Goal: Transaction & Acquisition: Purchase product/service

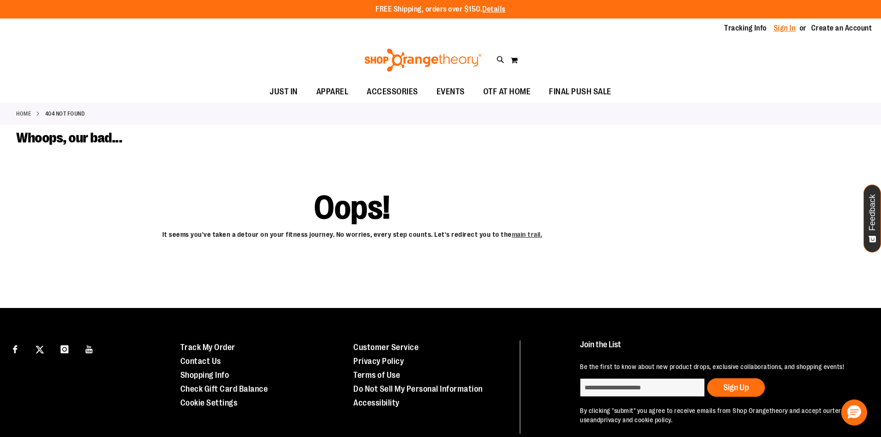
click at [781, 30] on link "Sign In" at bounding box center [785, 28] width 22 height 10
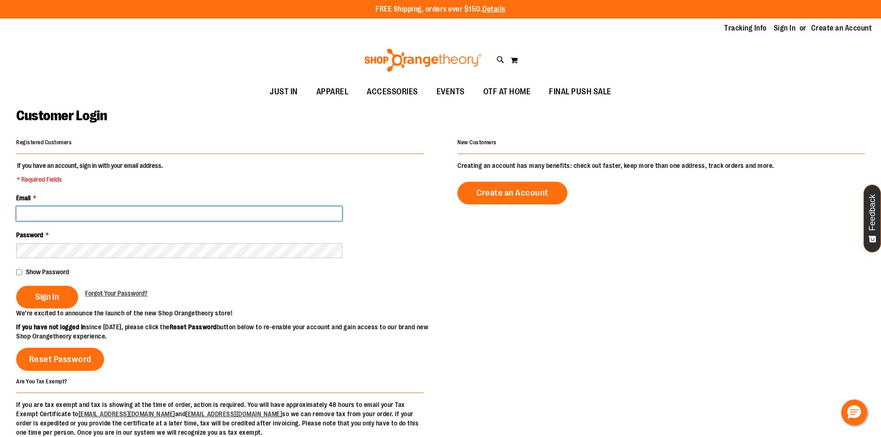
click at [73, 213] on input "Email *" at bounding box center [179, 213] width 326 height 15
type input "**********"
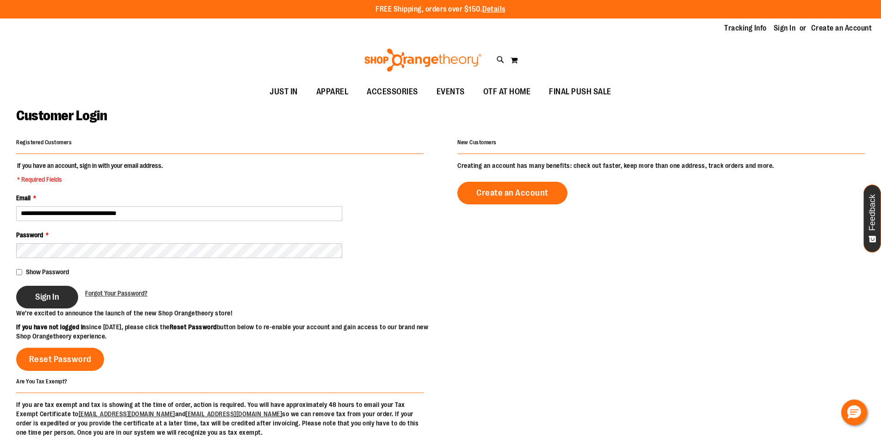
click at [45, 303] on button "Sign In" at bounding box center [47, 297] width 62 height 23
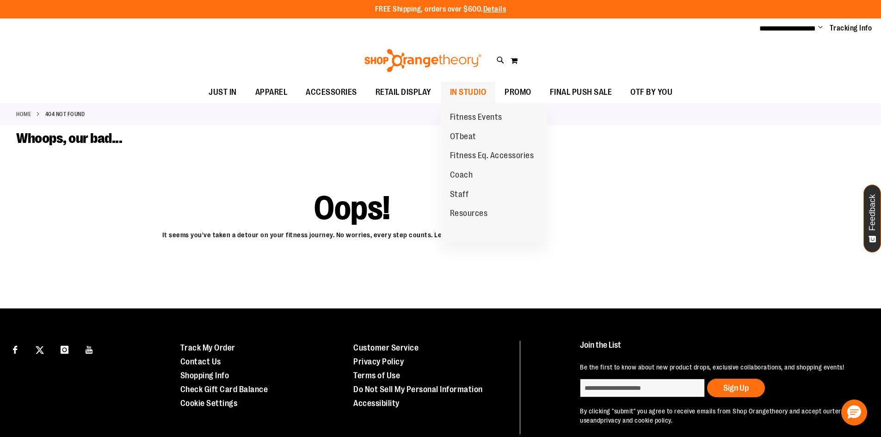
click at [485, 89] on span "IN STUDIO" at bounding box center [468, 92] width 37 height 21
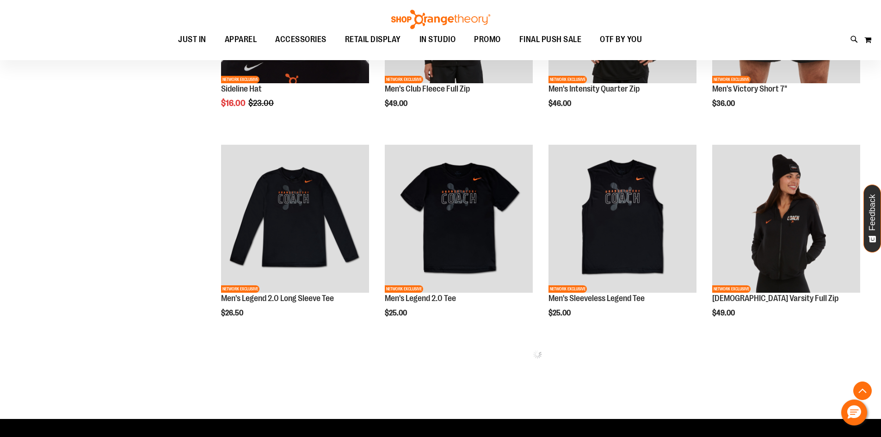
scroll to position [617, 0]
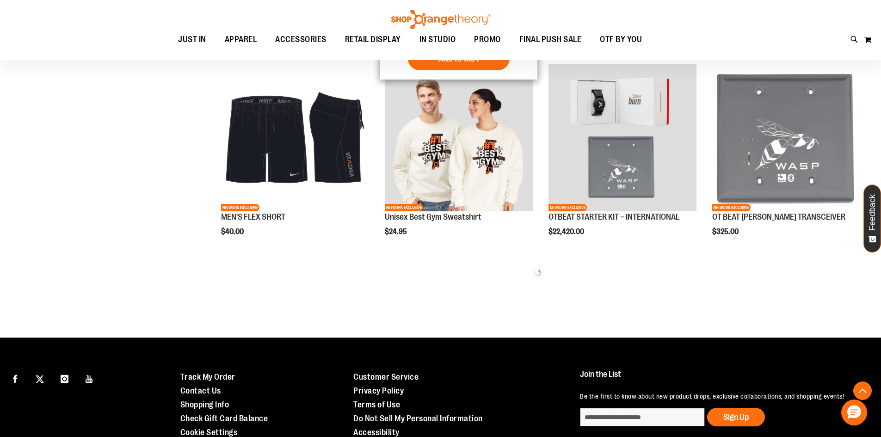
scroll to position [1172, 0]
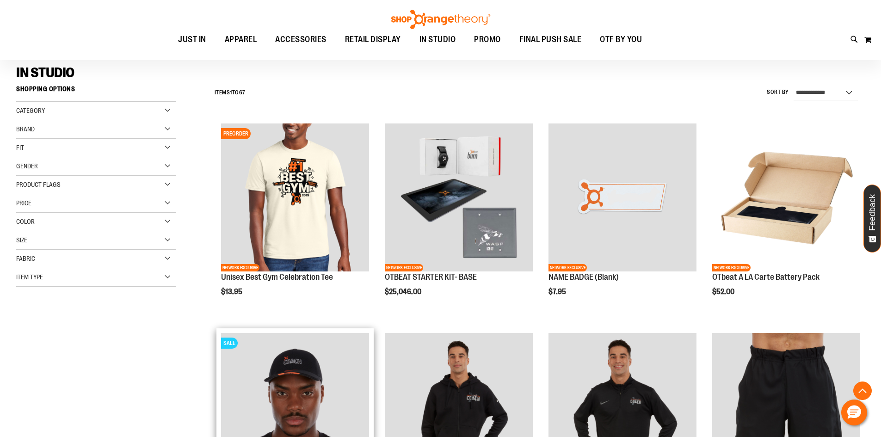
scroll to position [62, 0]
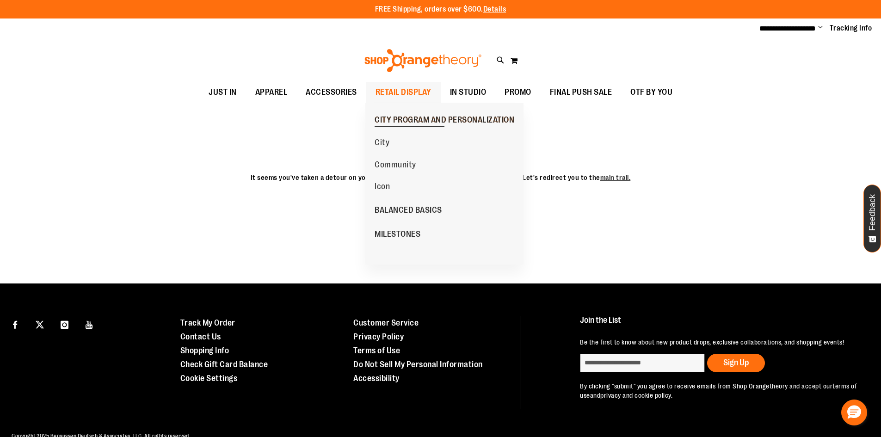
click at [412, 115] on span "CITY PROGRAM AND PERSONALIZATION" at bounding box center [445, 121] width 140 height 12
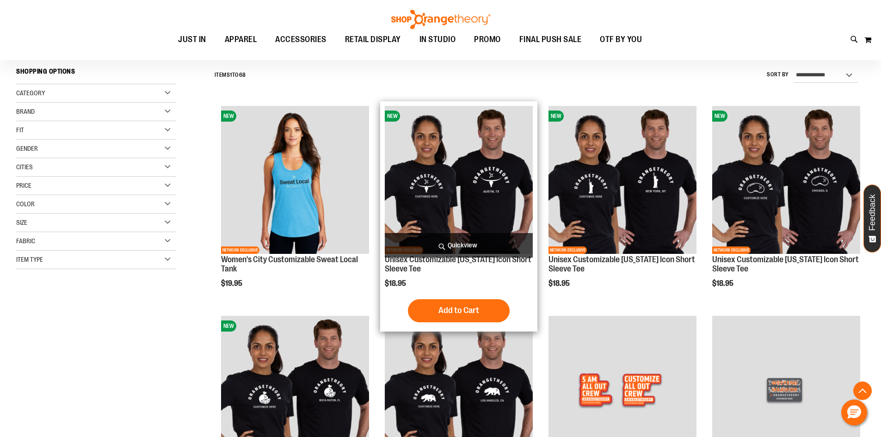
scroll to position [277, 0]
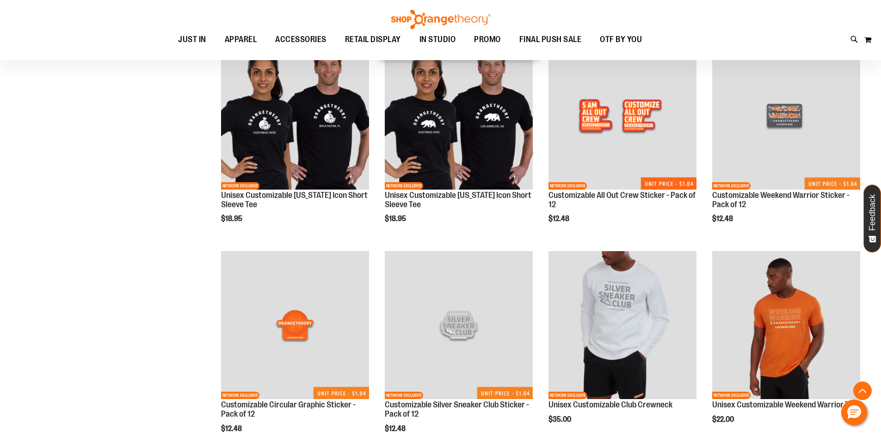
scroll to position [555, 0]
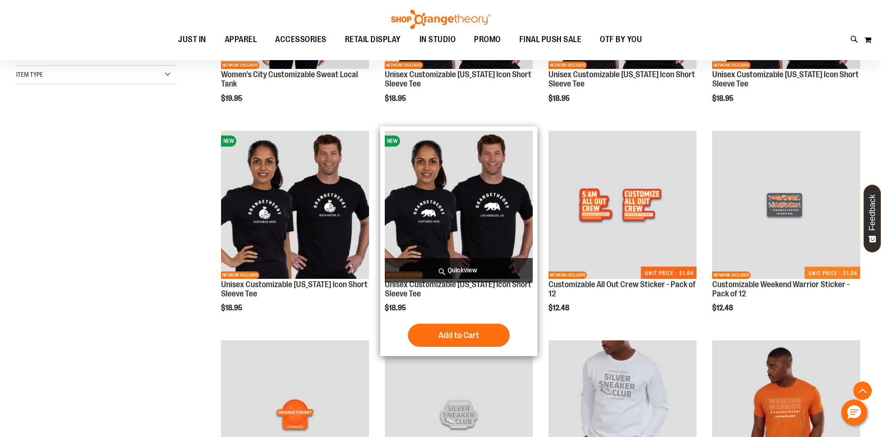
scroll to position [462, 0]
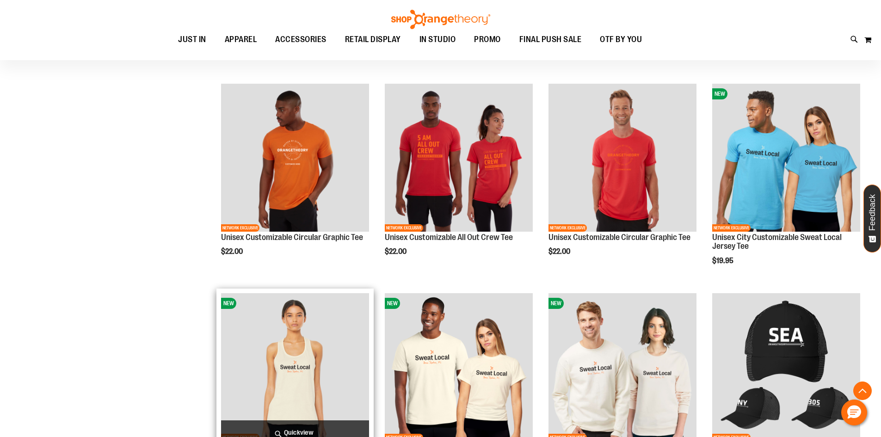
scroll to position [925, 0]
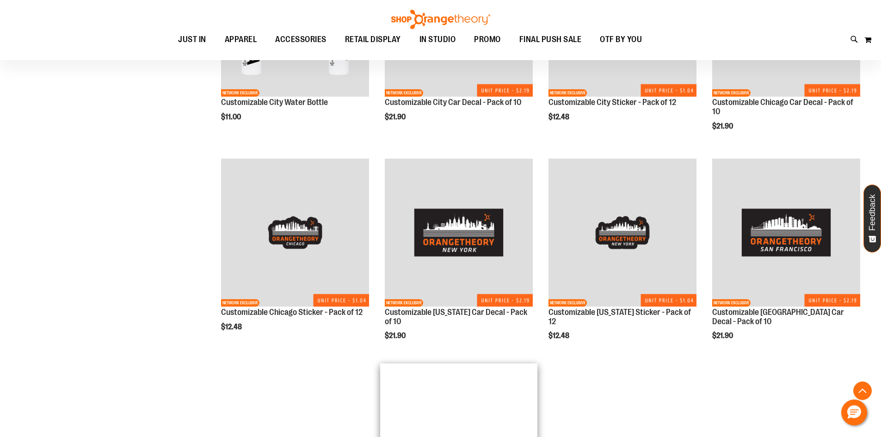
scroll to position [1480, 0]
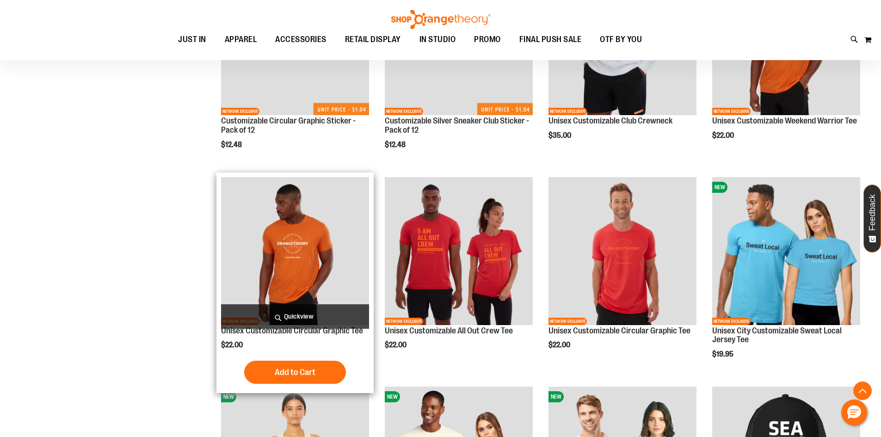
scroll to position [832, 0]
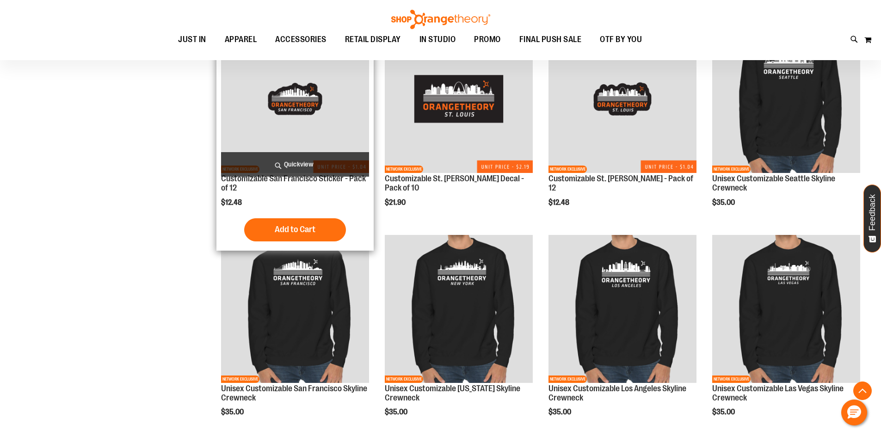
scroll to position [1896, 0]
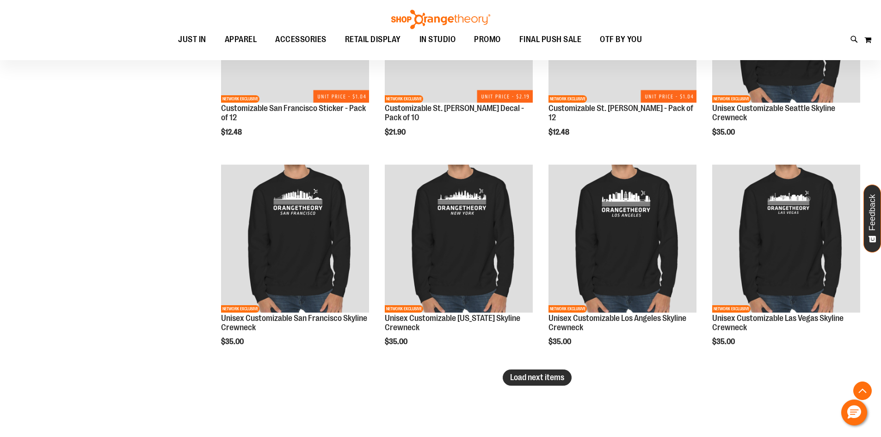
click at [523, 376] on span "Load next items" at bounding box center [537, 377] width 54 height 9
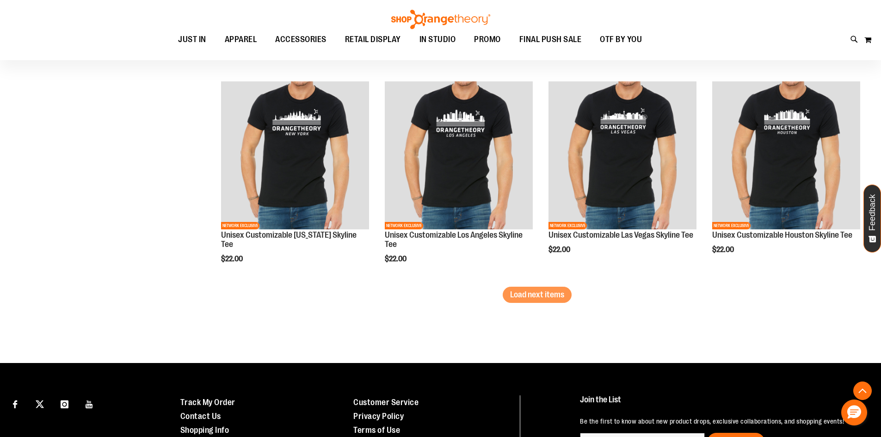
scroll to position [2707, 0]
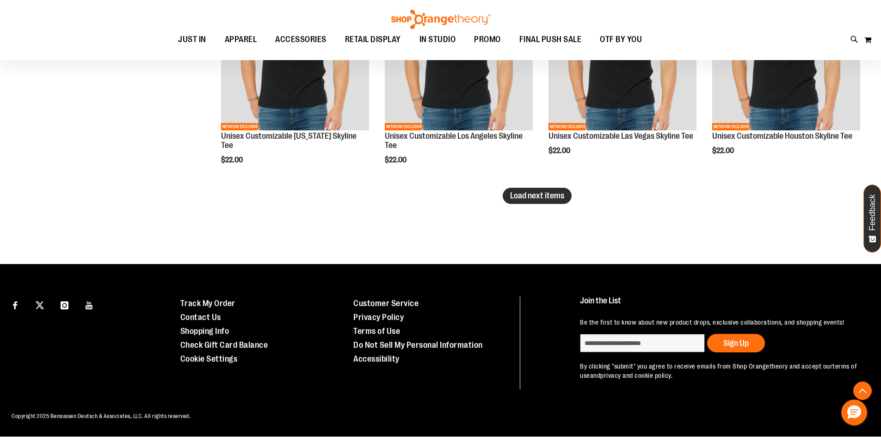
click at [547, 196] on span "Load next items" at bounding box center [537, 195] width 54 height 9
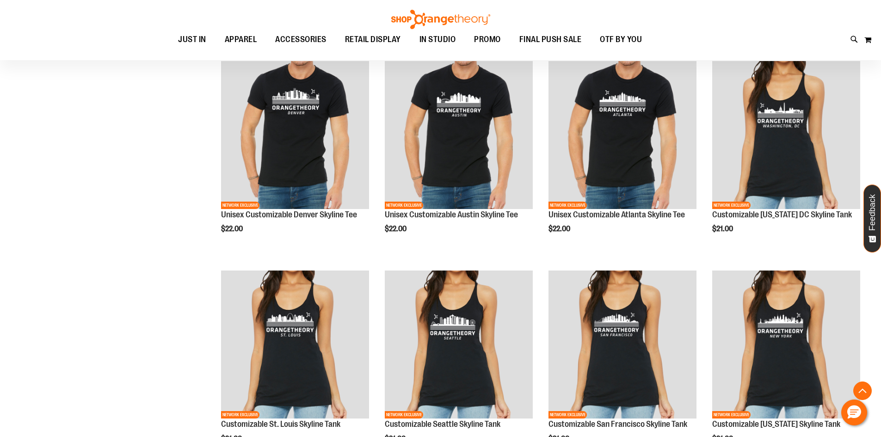
scroll to position [2846, 0]
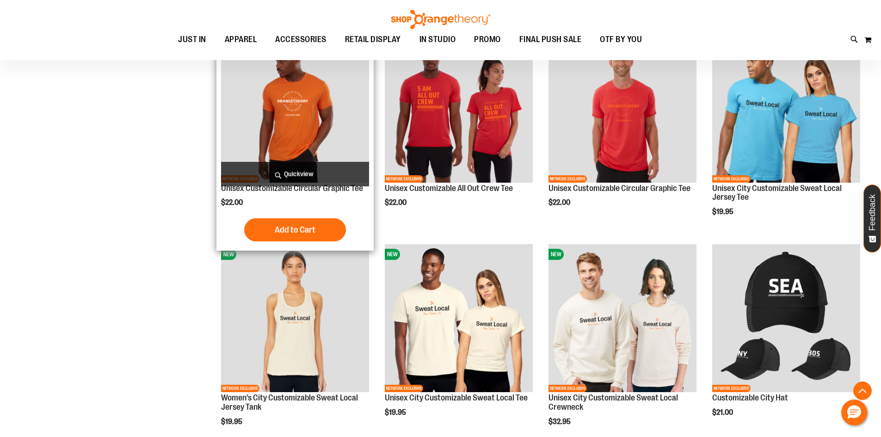
scroll to position [792, 0]
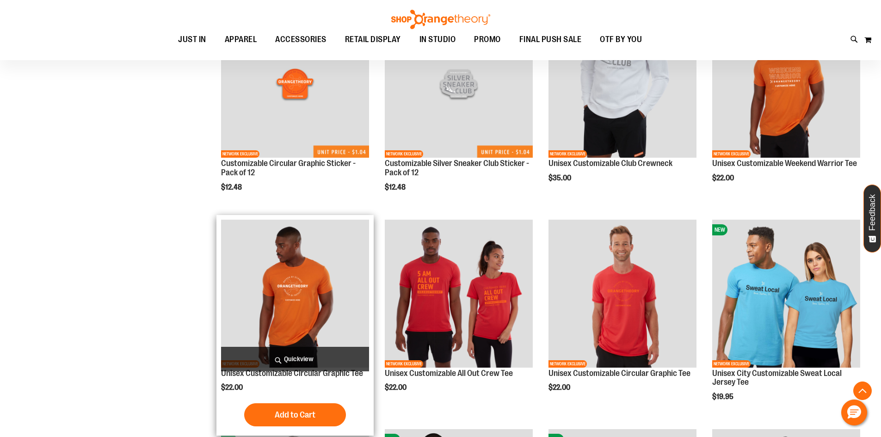
click at [276, 298] on img "product" at bounding box center [295, 294] width 148 height 148
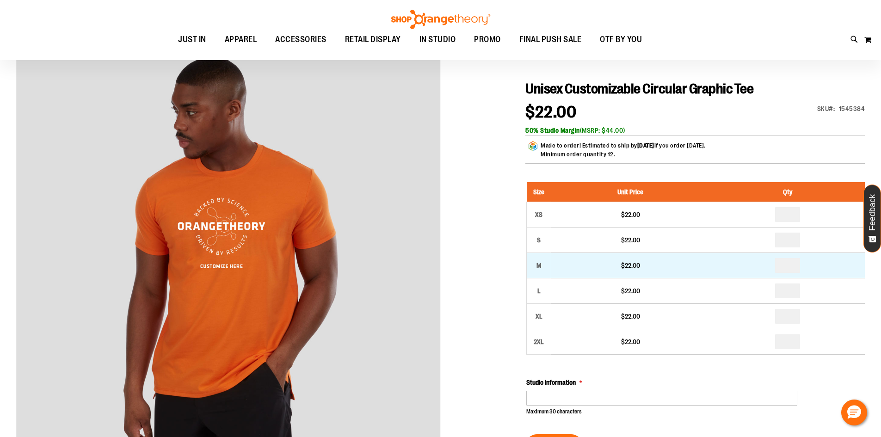
scroll to position [138, 0]
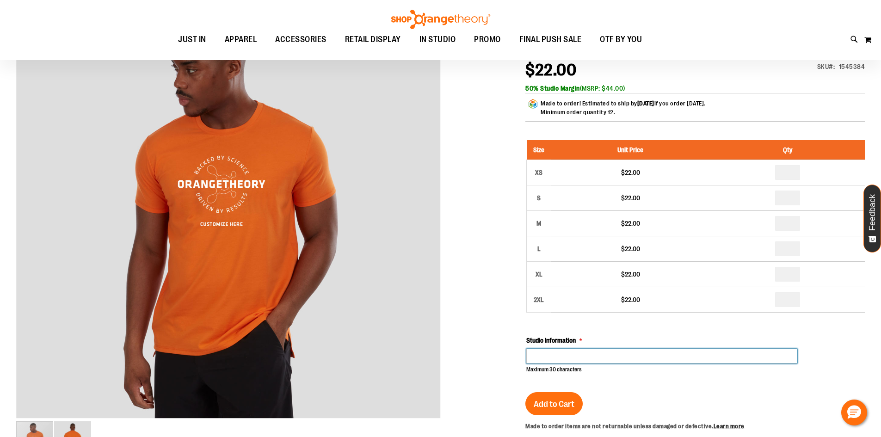
click at [560, 353] on input "Studio Information" at bounding box center [661, 356] width 271 height 15
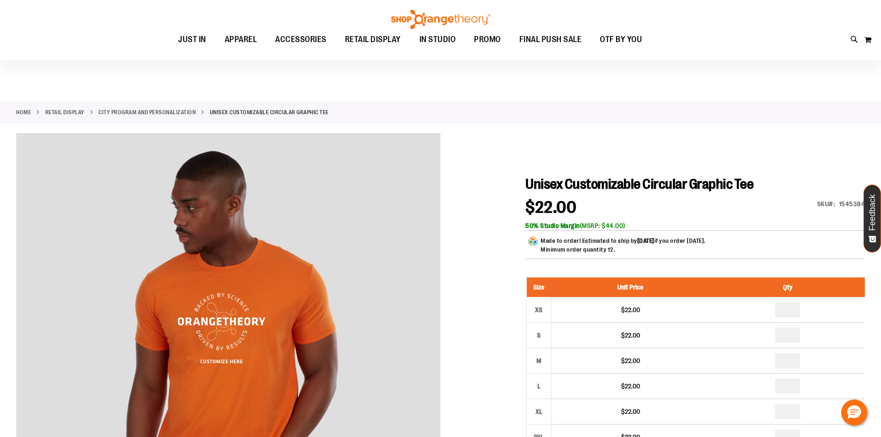
scroll to position [0, 0]
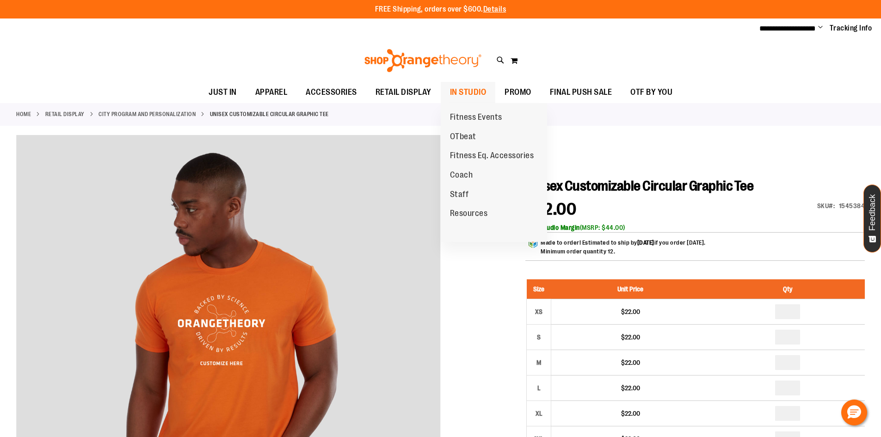
click at [461, 87] on span "IN STUDIO" at bounding box center [468, 92] width 37 height 21
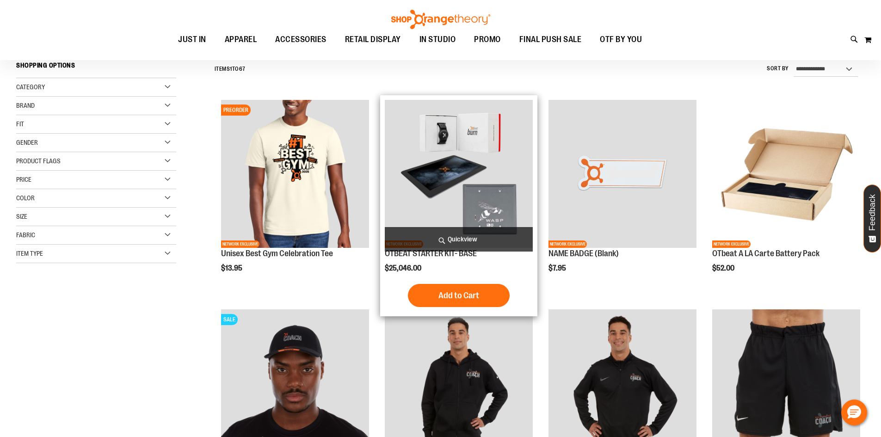
scroll to position [92, 0]
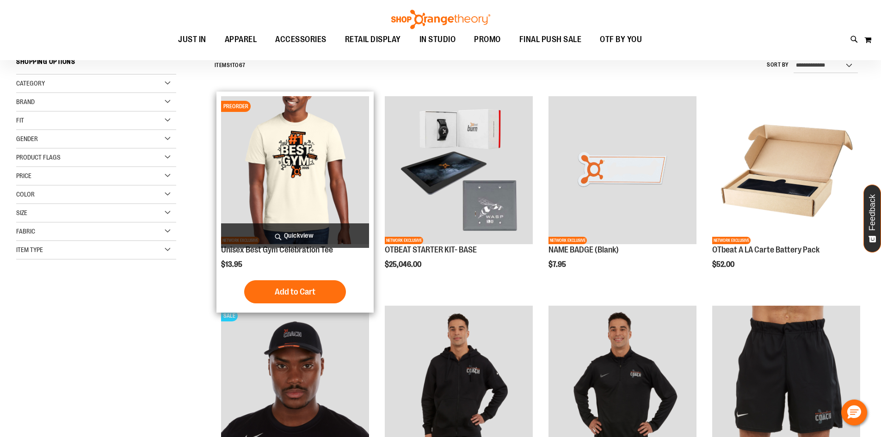
click at [239, 105] on span "PREORDER" at bounding box center [236, 106] width 30 height 11
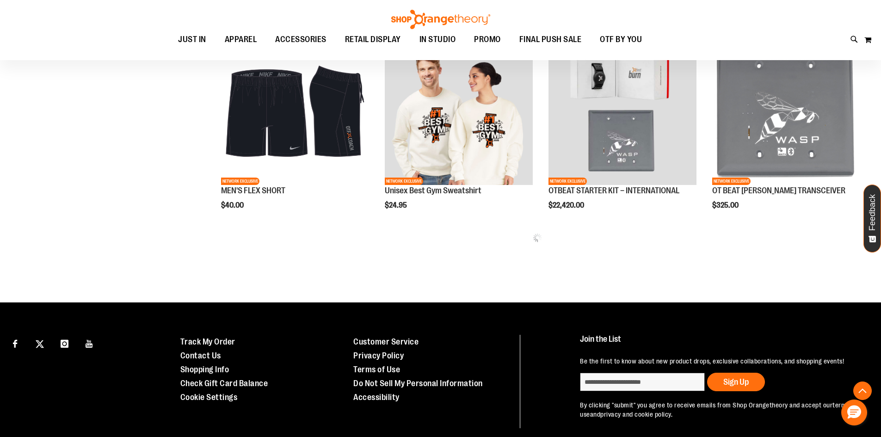
scroll to position [1054, 0]
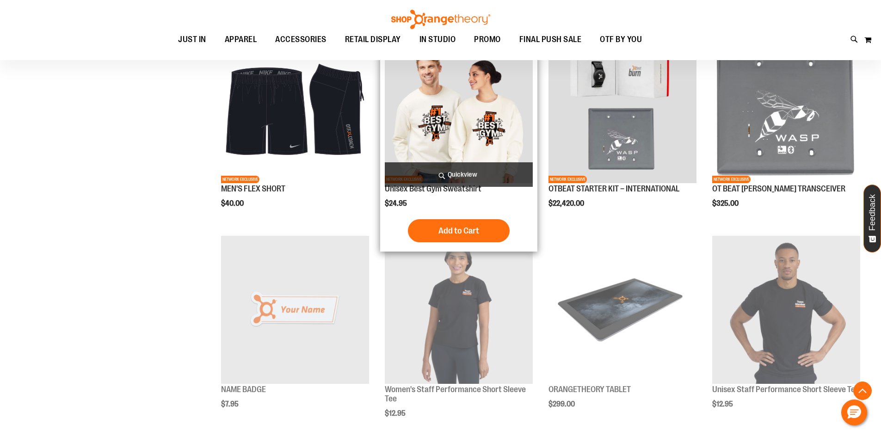
click at [429, 86] on img "product" at bounding box center [459, 110] width 148 height 148
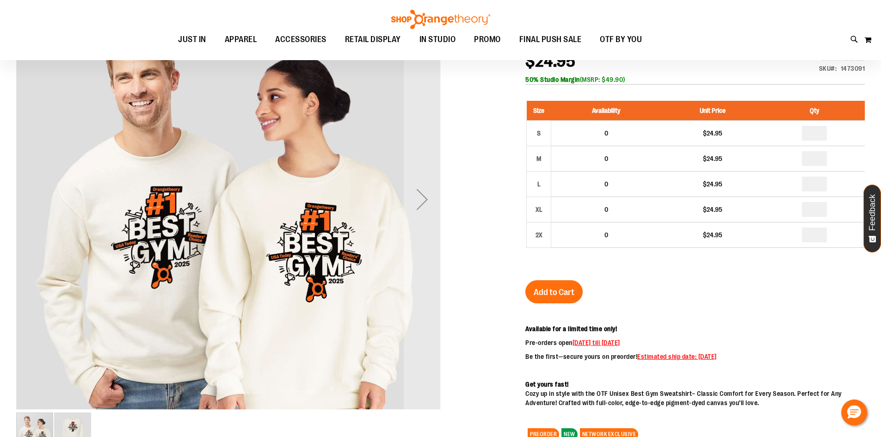
scroll to position [129, 0]
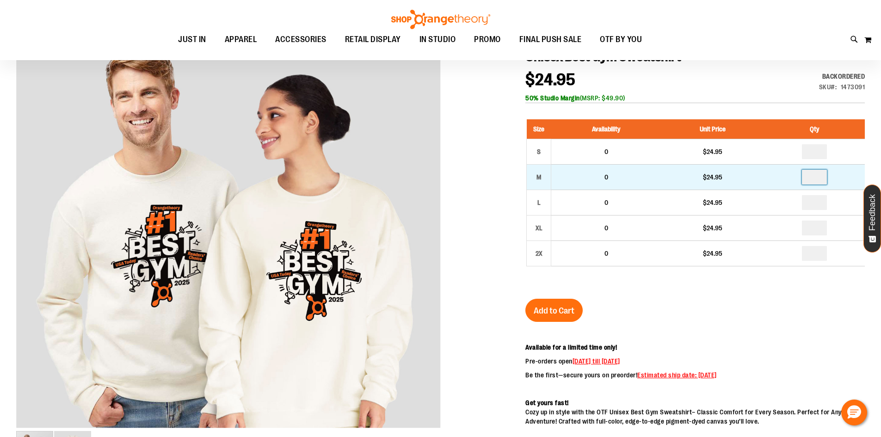
click at [817, 178] on input "number" at bounding box center [814, 177] width 25 height 15
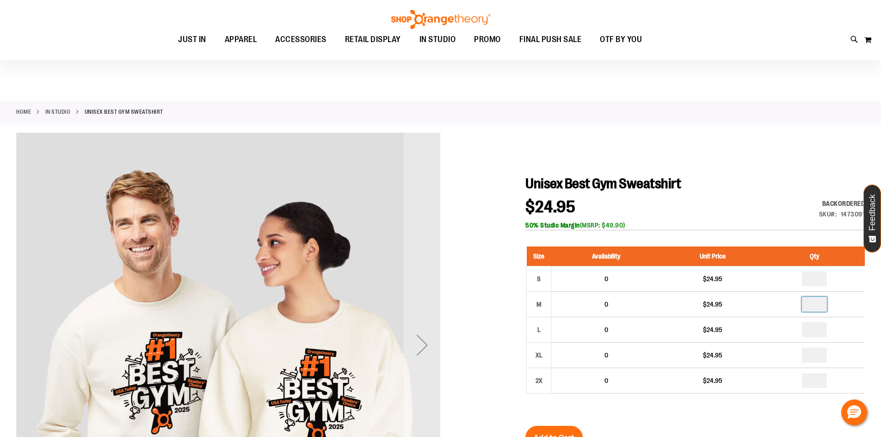
scroll to position [0, 0]
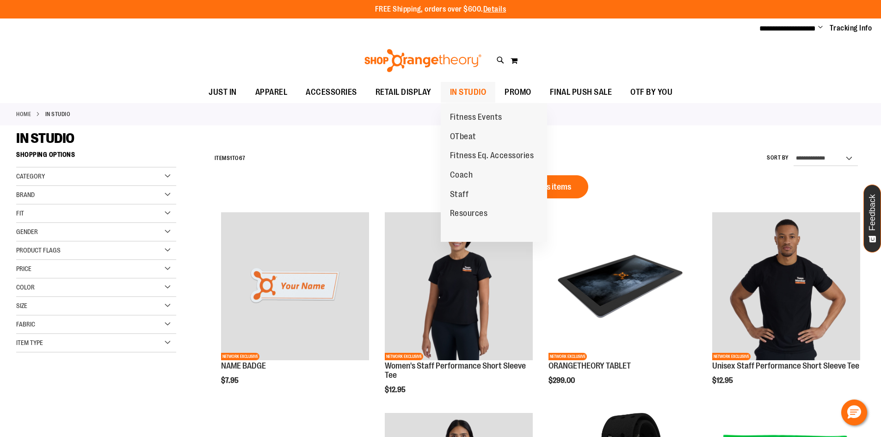
click at [475, 87] on span "IN STUDIO" at bounding box center [468, 92] width 37 height 21
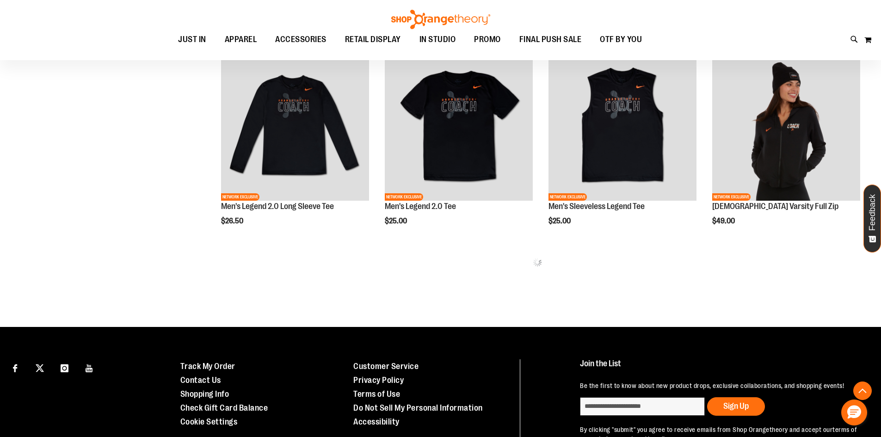
scroll to position [601, 0]
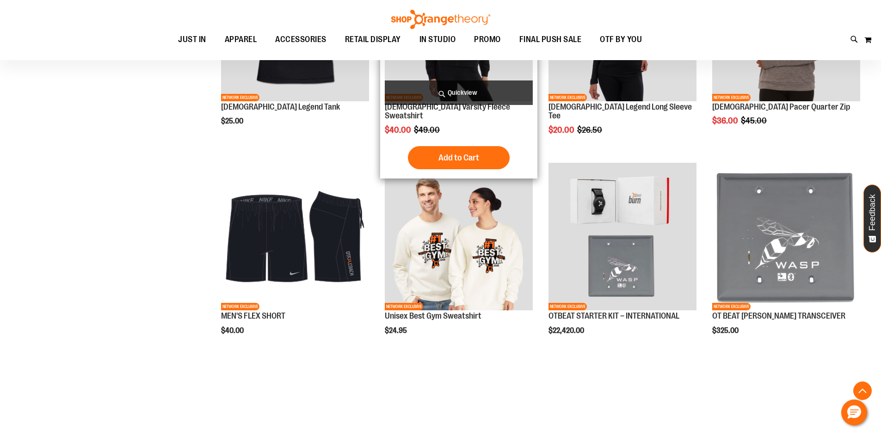
scroll to position [1060, 0]
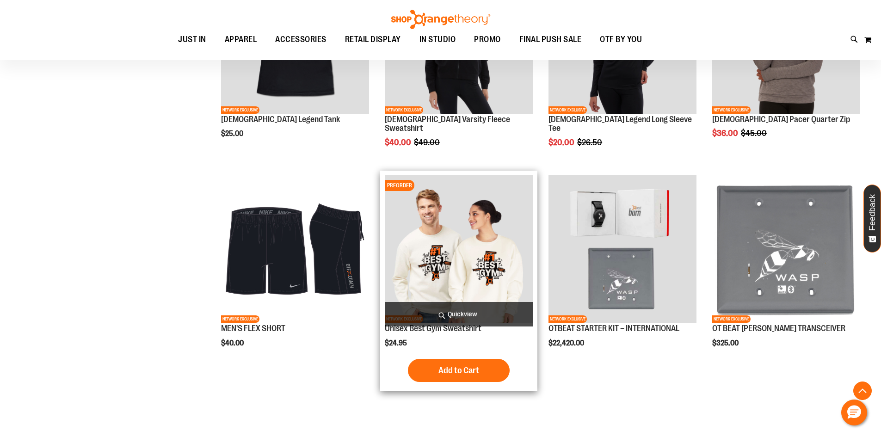
click at [471, 284] on img "product" at bounding box center [459, 249] width 148 height 148
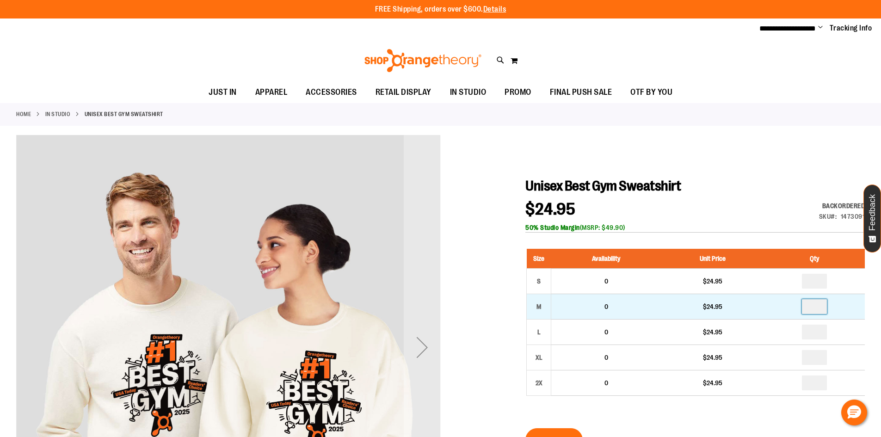
click at [817, 310] on input "number" at bounding box center [814, 306] width 25 height 15
type input "*"
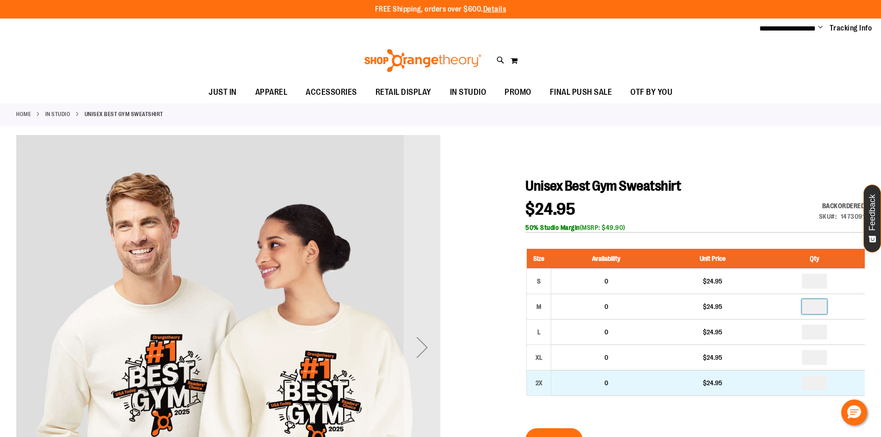
scroll to position [138, 0]
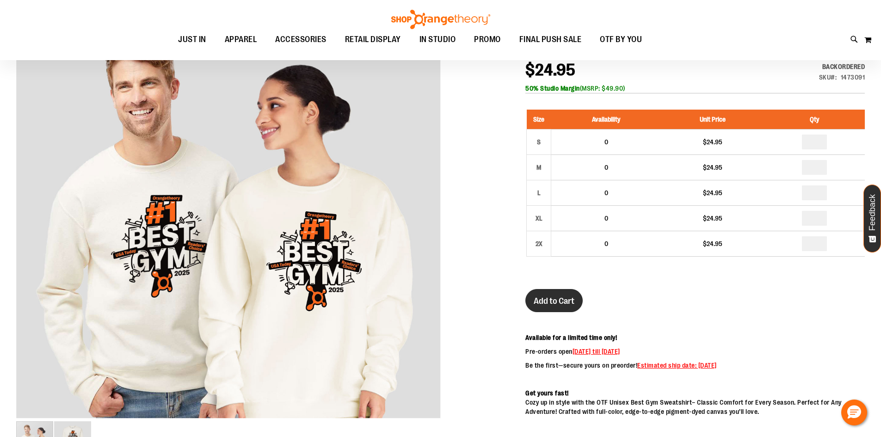
click at [561, 295] on button "Add to Cart" at bounding box center [553, 300] width 57 height 23
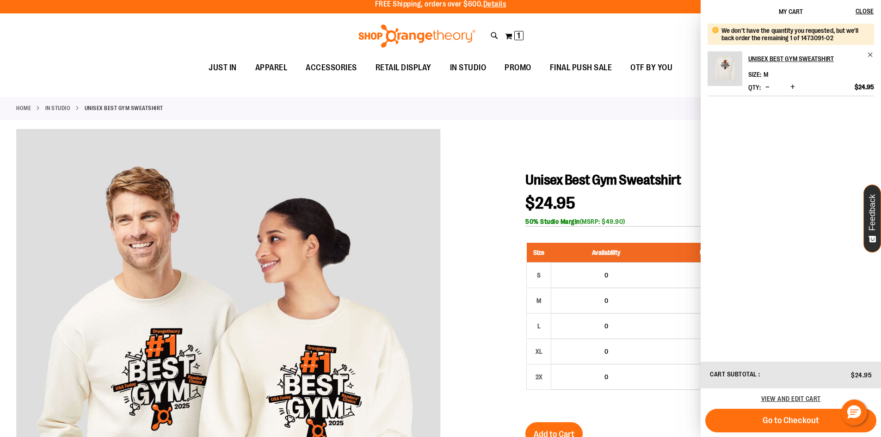
scroll to position [0, 0]
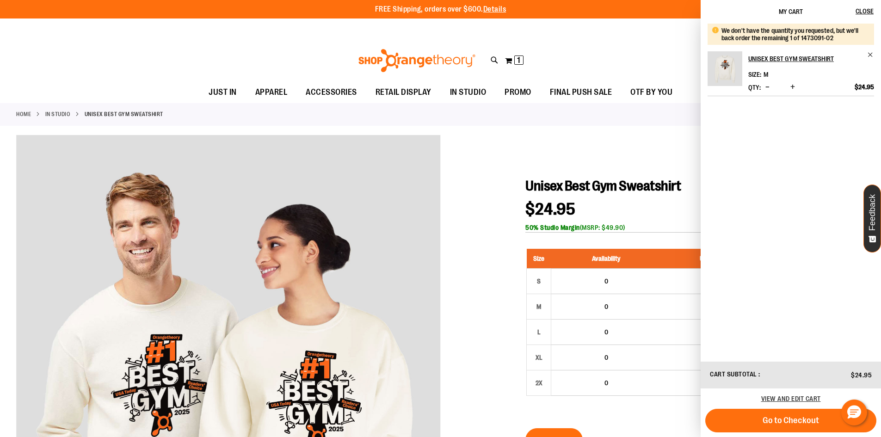
drag, startPoint x: 666, startPoint y: 154, endPoint x: 661, endPoint y: 154, distance: 4.7
click at [662, 154] on div at bounding box center [440, 433] width 849 height 596
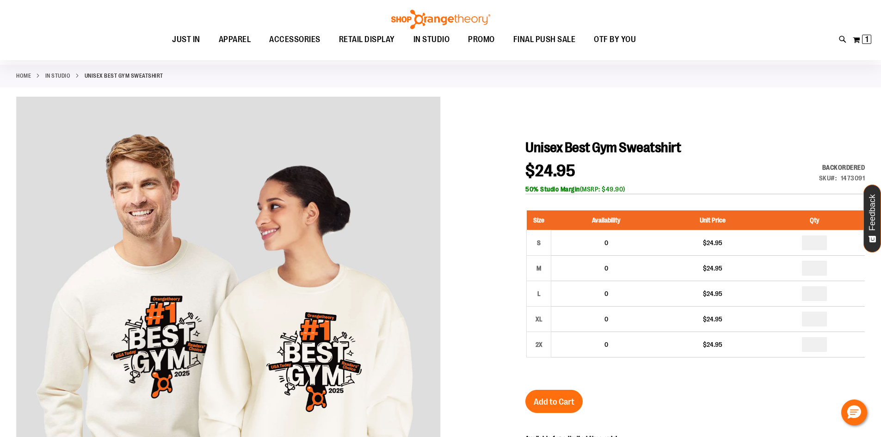
scroll to position [46, 0]
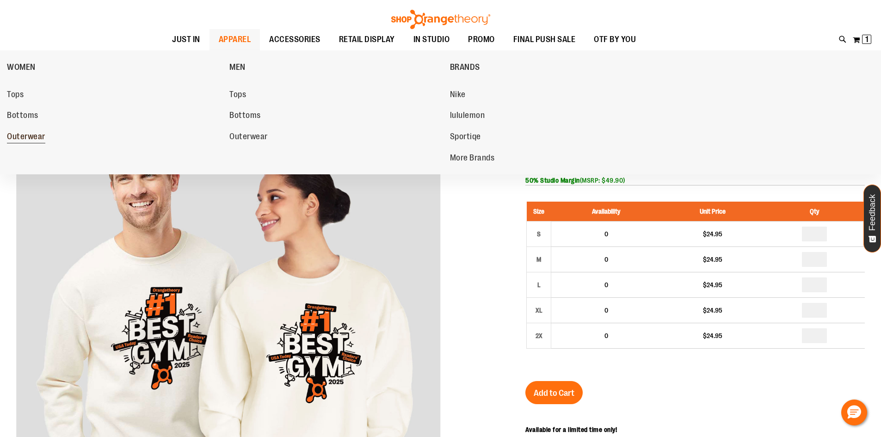
click at [25, 133] on span "Outerwear" at bounding box center [26, 138] width 38 height 12
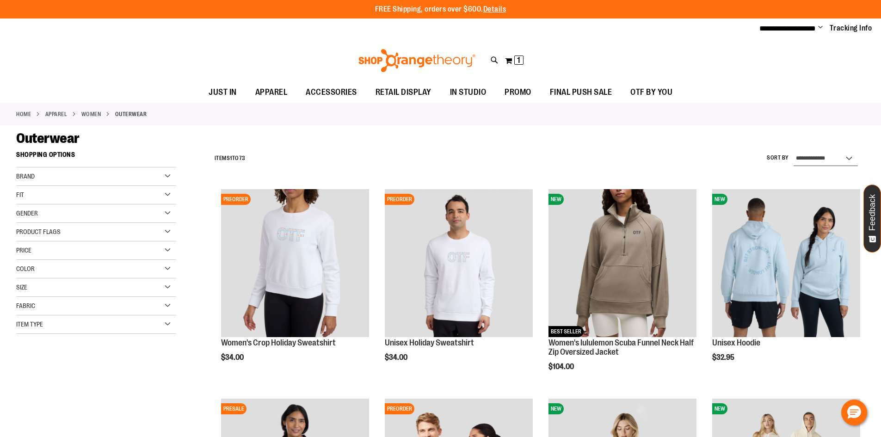
click at [844, 156] on select "**********" at bounding box center [826, 158] width 64 height 15
select select "*********"
click at [794, 151] on select "**********" at bounding box center [826, 158] width 64 height 15
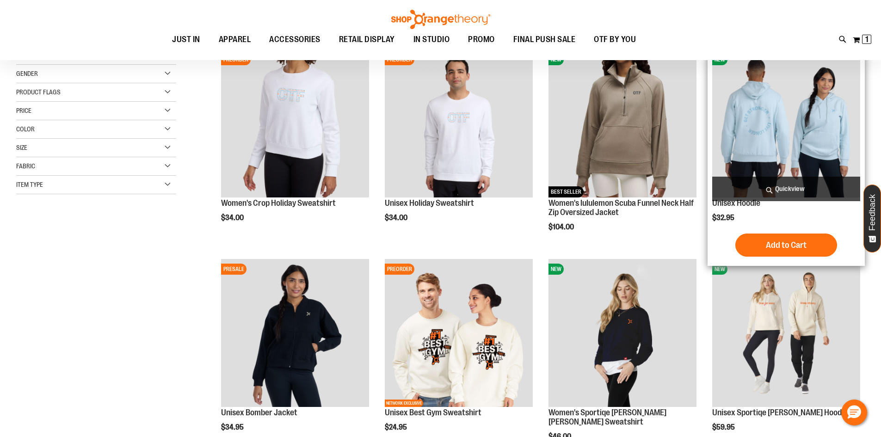
scroll to position [146, 0]
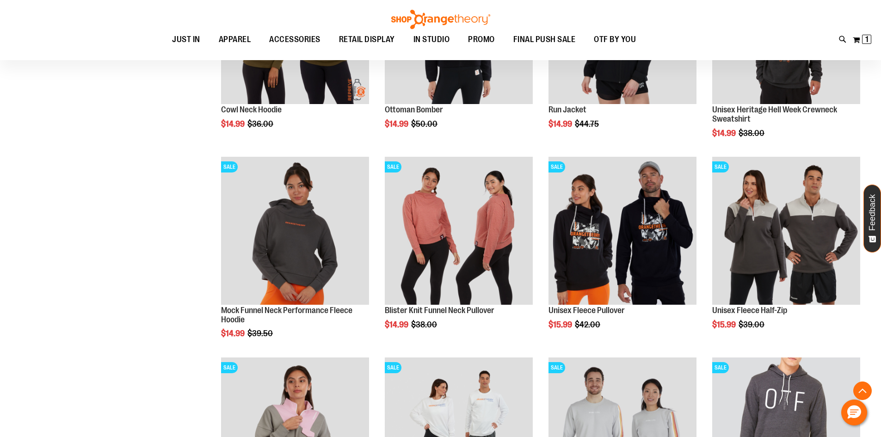
scroll to position [868, 0]
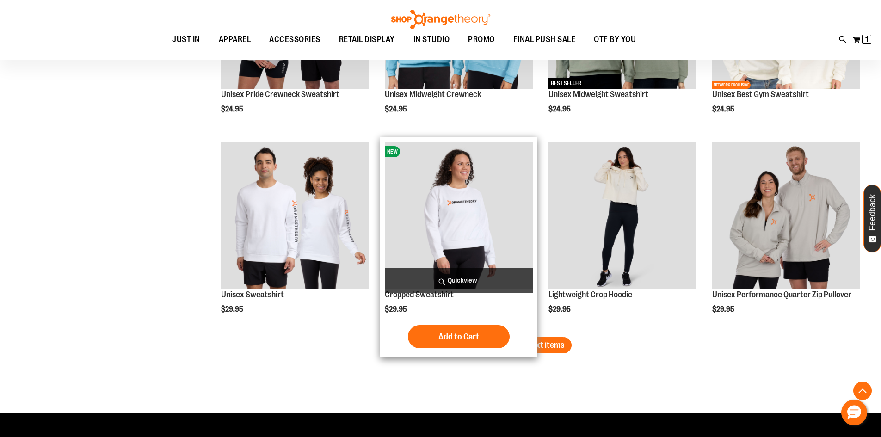
scroll to position [1562, 0]
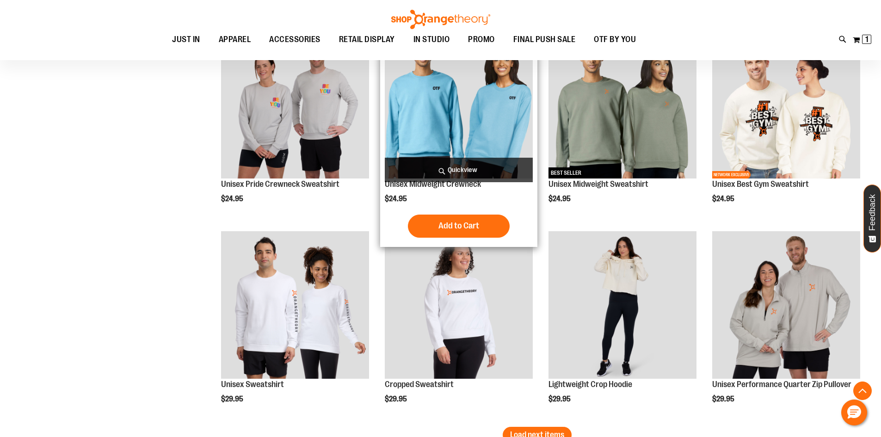
click at [447, 133] on img "product" at bounding box center [459, 105] width 148 height 148
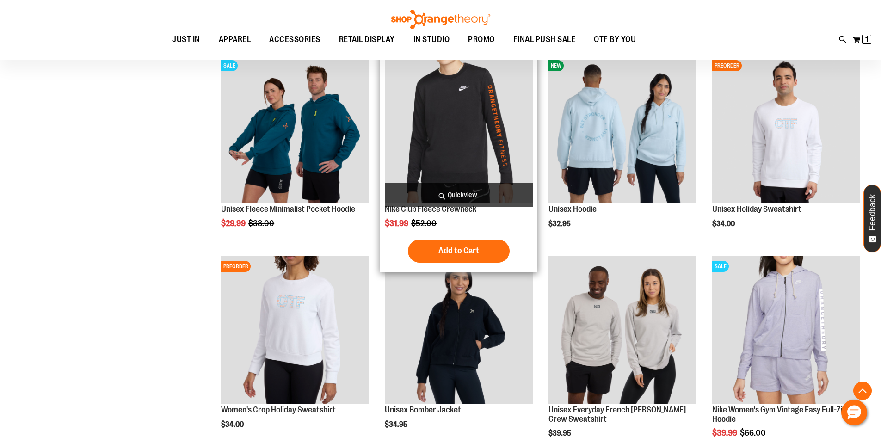
scroll to position [798, 0]
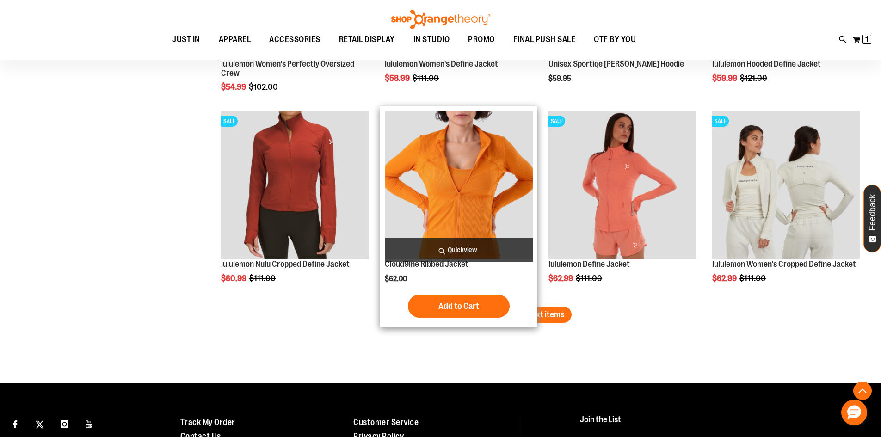
scroll to position [1723, 0]
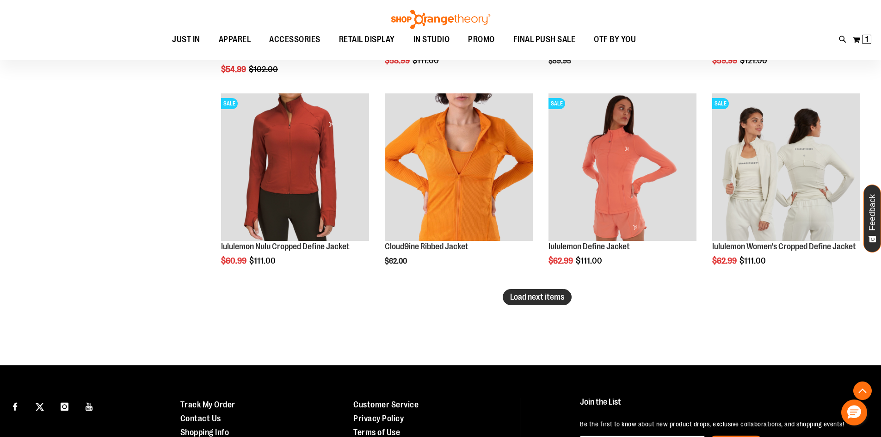
click at [533, 302] on button "Load next items" at bounding box center [537, 297] width 69 height 16
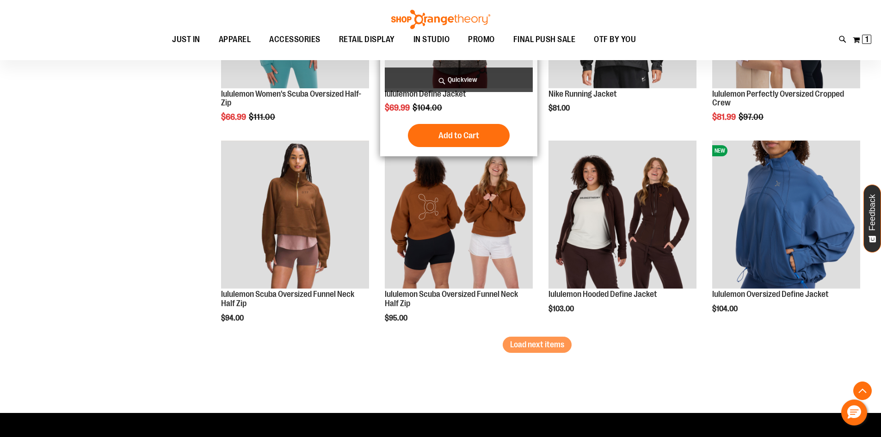
scroll to position [2278, 0]
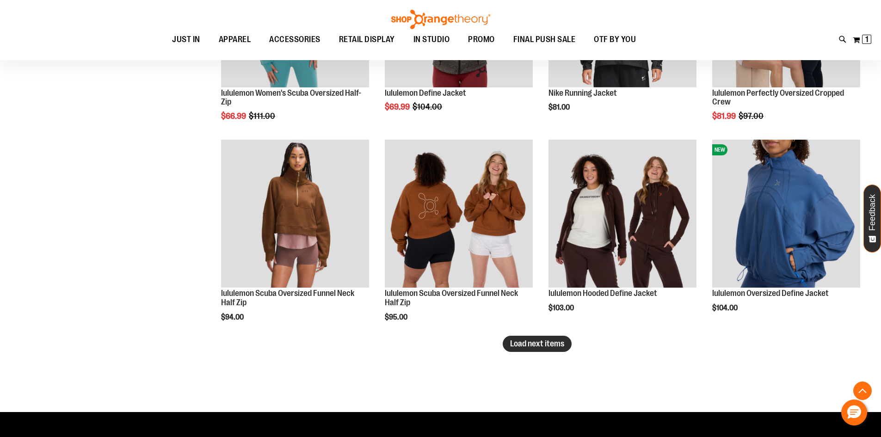
click at [532, 339] on span "Load next items" at bounding box center [537, 343] width 54 height 9
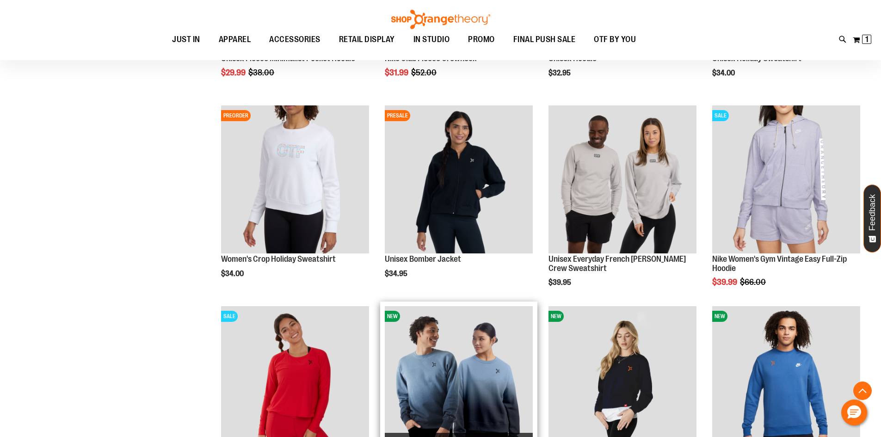
scroll to position [1075, 0]
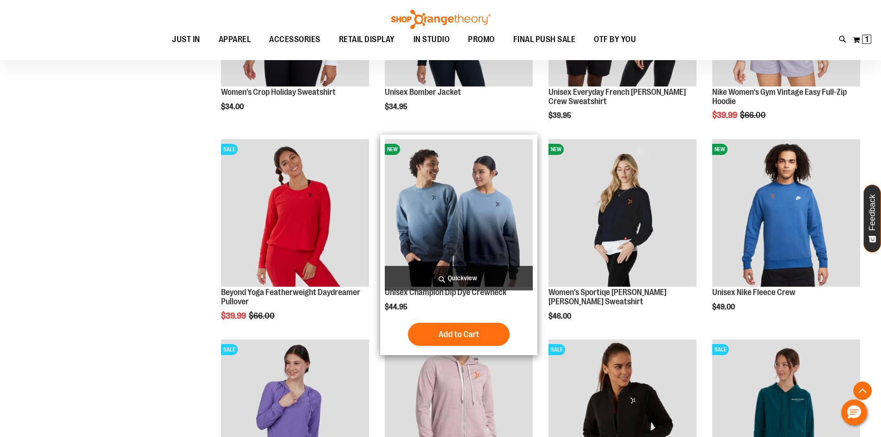
click at [442, 179] on img "product" at bounding box center [459, 213] width 148 height 148
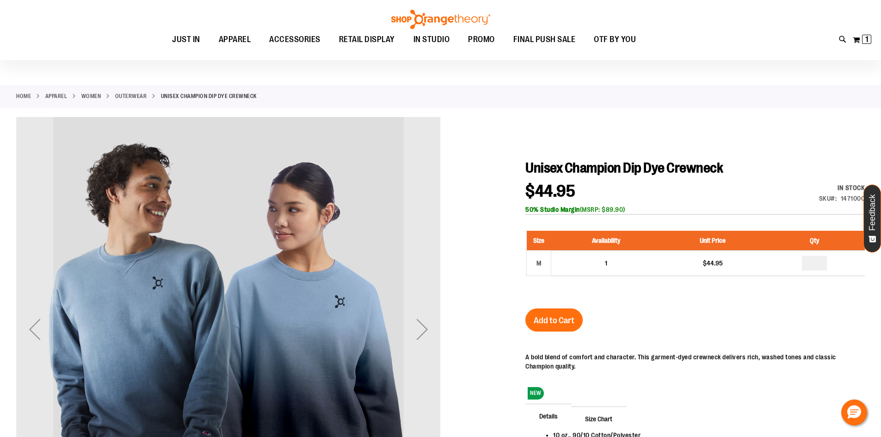
scroll to position [185, 0]
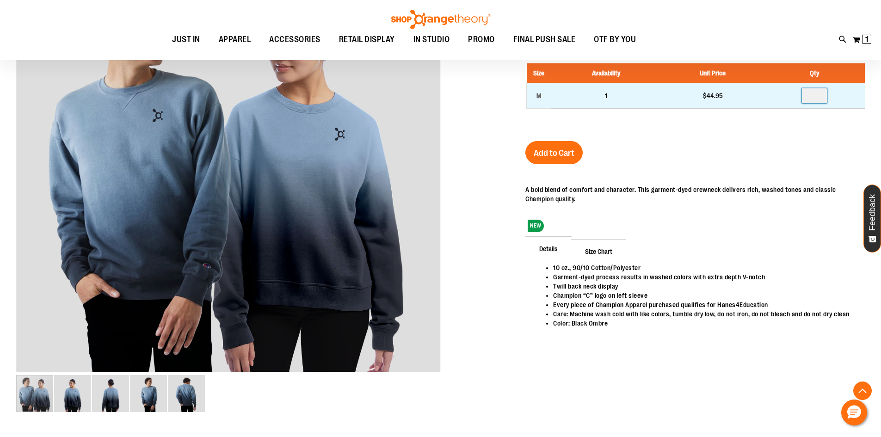
click at [818, 96] on input "number" at bounding box center [814, 95] width 25 height 15
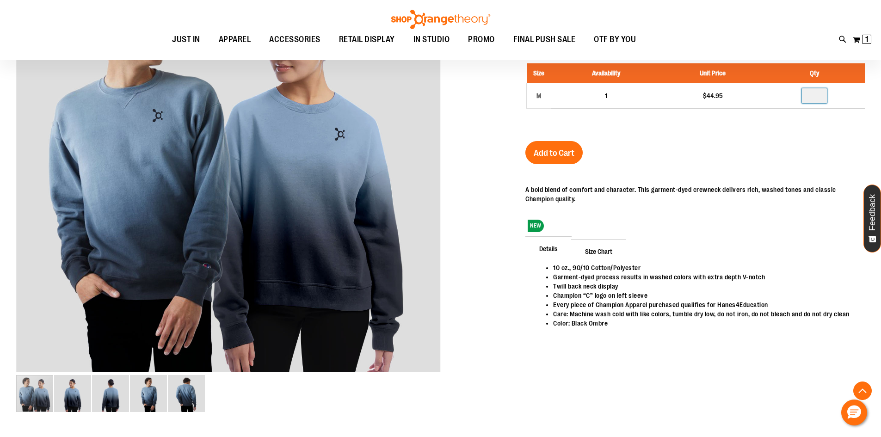
type input "*"
click at [547, 150] on span "Add to Cart" at bounding box center [554, 153] width 41 height 10
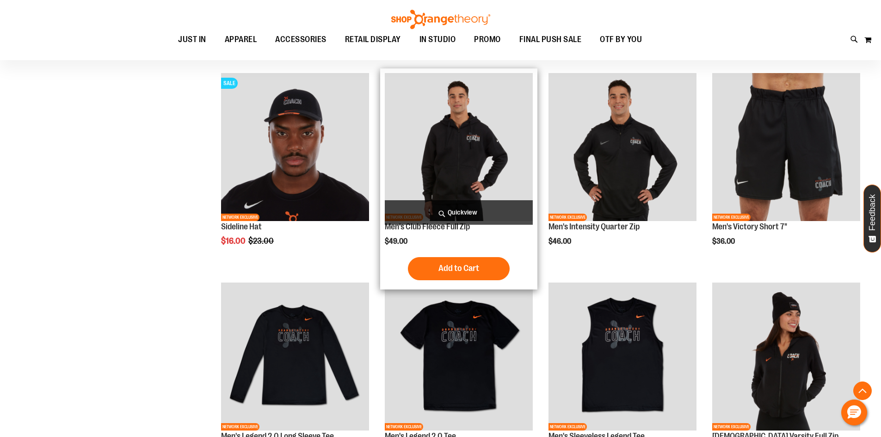
scroll to position [340, 0]
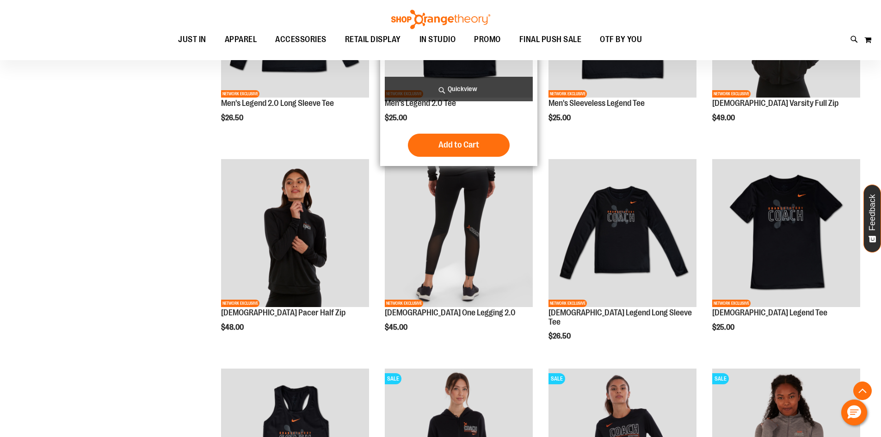
scroll to position [664, 0]
